Goal: Navigation & Orientation: Find specific page/section

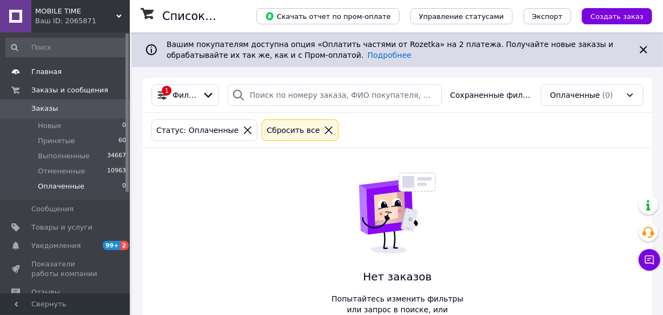
click at [50, 74] on span "Главная" at bounding box center [46, 72] width 30 height 10
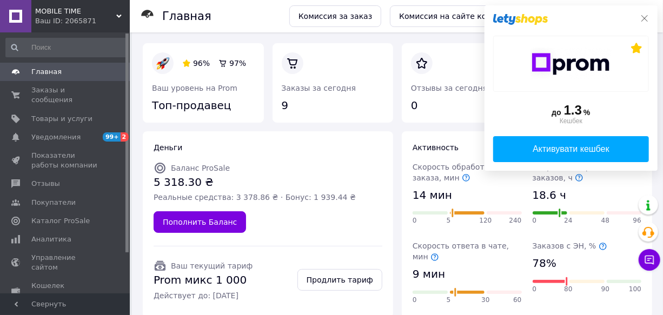
click at [645, 17] on icon at bounding box center [644, 18] width 9 height 9
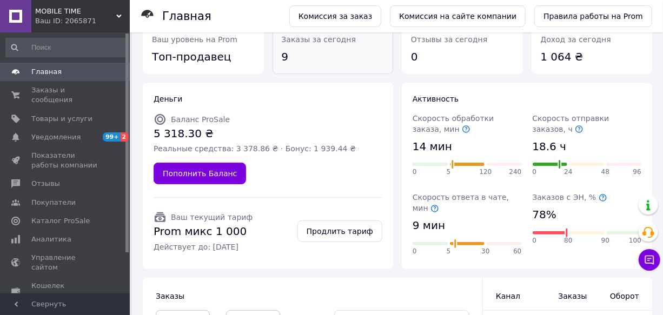
scroll to position [98, 0]
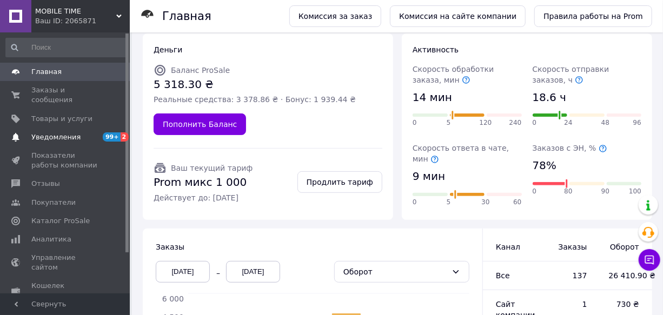
click at [58, 133] on span "Уведомления" at bounding box center [55, 138] width 49 height 10
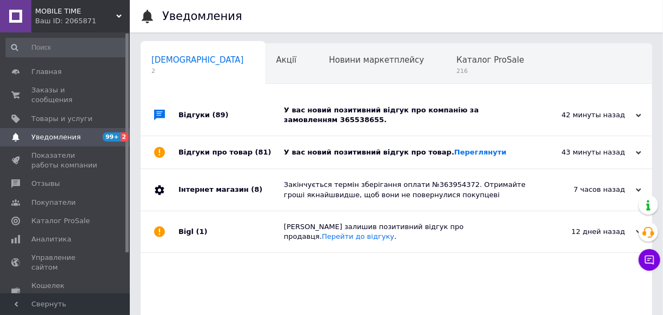
scroll to position [0, 5]
click at [455, 154] on link "Переглянути" at bounding box center [480, 152] width 52 height 8
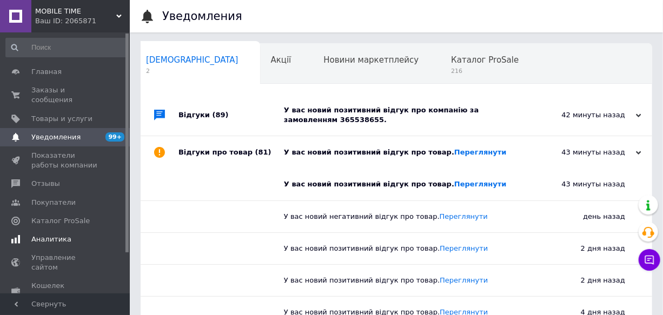
click at [57, 235] on span "Аналитика" at bounding box center [51, 240] width 40 height 10
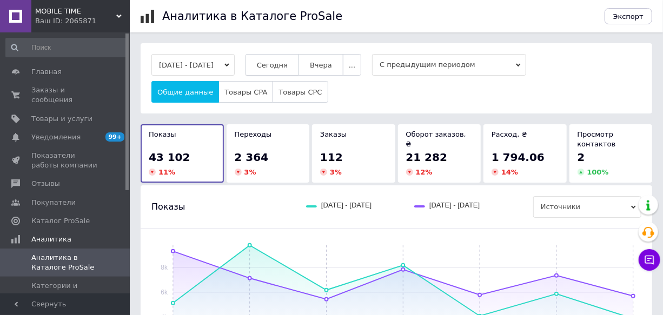
click at [288, 65] on span "Сегодня" at bounding box center [272, 65] width 31 height 8
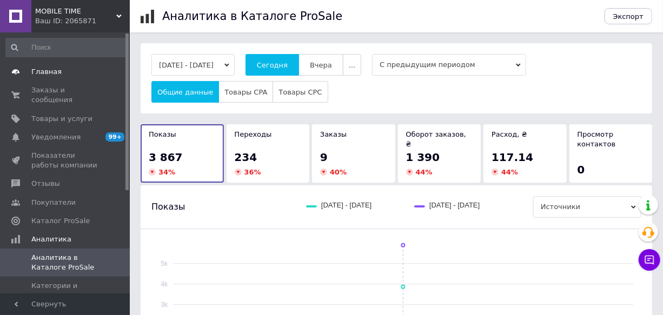
click at [57, 71] on span "Главная" at bounding box center [65, 72] width 69 height 10
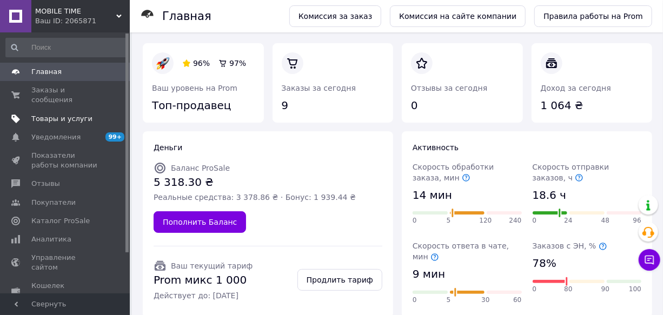
click at [43, 114] on span "Товары и услуги" at bounding box center [61, 119] width 61 height 10
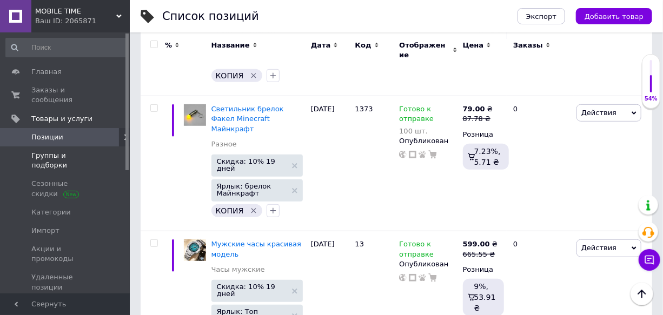
scroll to position [196, 0]
